Goal: Register for event/course

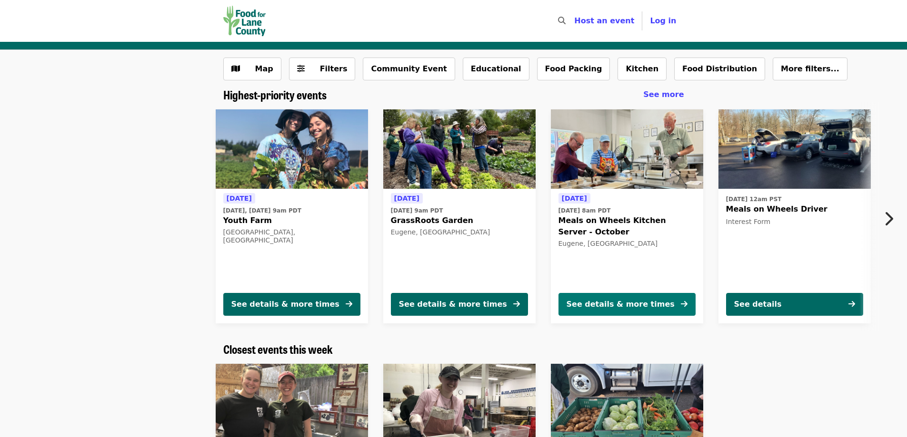
click at [652, 304] on button "See details & more times" at bounding box center [626, 304] width 137 height 23
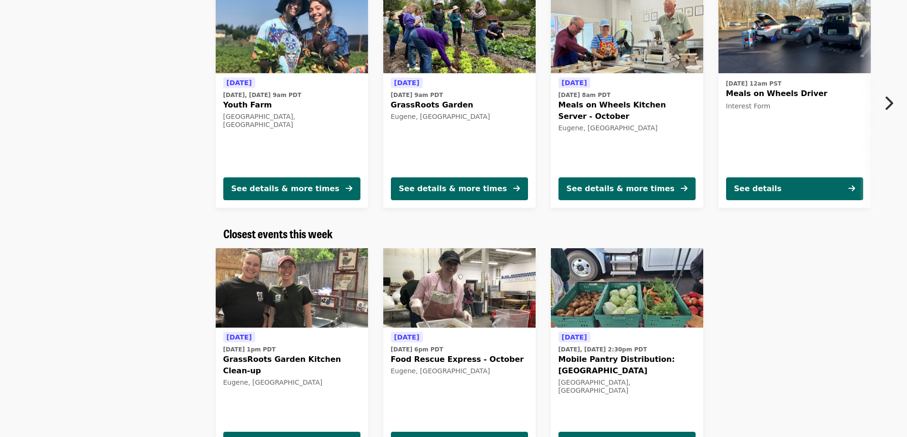
scroll to position [143, 0]
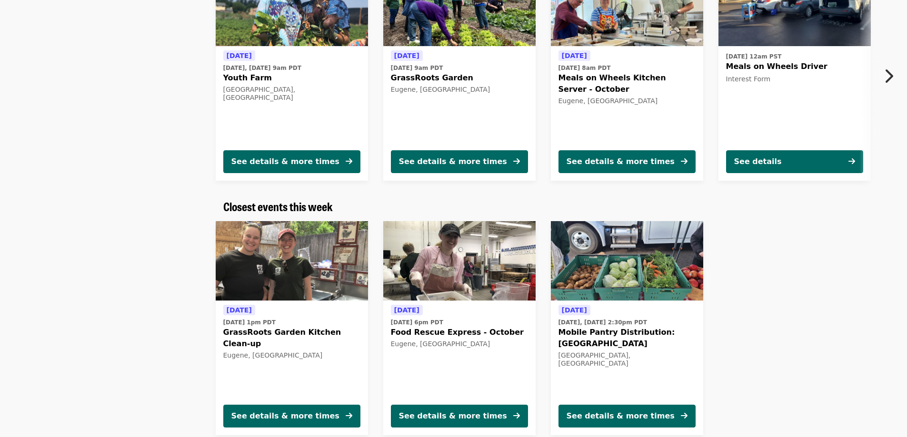
click at [300, 252] on img at bounding box center [292, 261] width 152 height 80
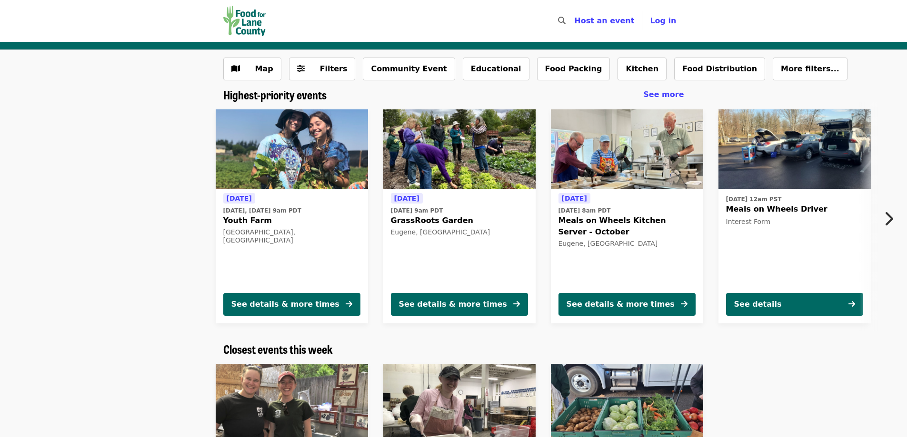
click at [247, 30] on img "Main navigation" at bounding box center [244, 21] width 43 height 30
click at [247, 20] on img "Main navigation" at bounding box center [244, 21] width 43 height 30
